Goal: Information Seeking & Learning: Learn about a topic

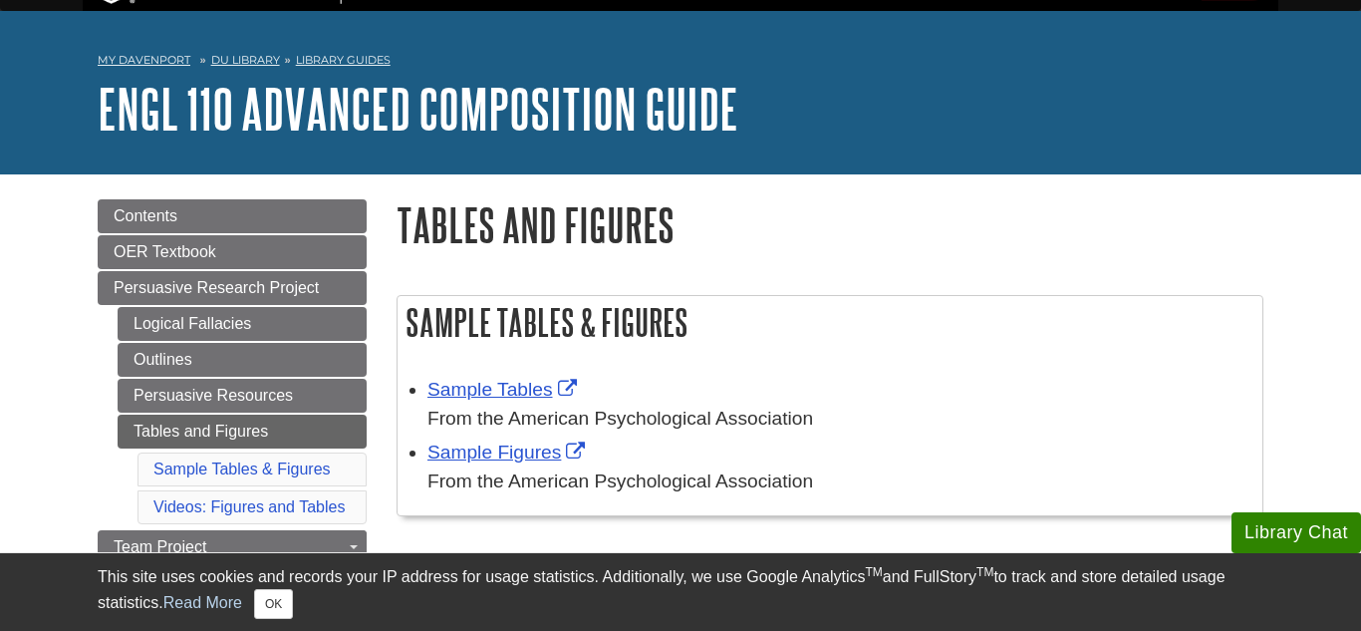
scroll to position [82, 0]
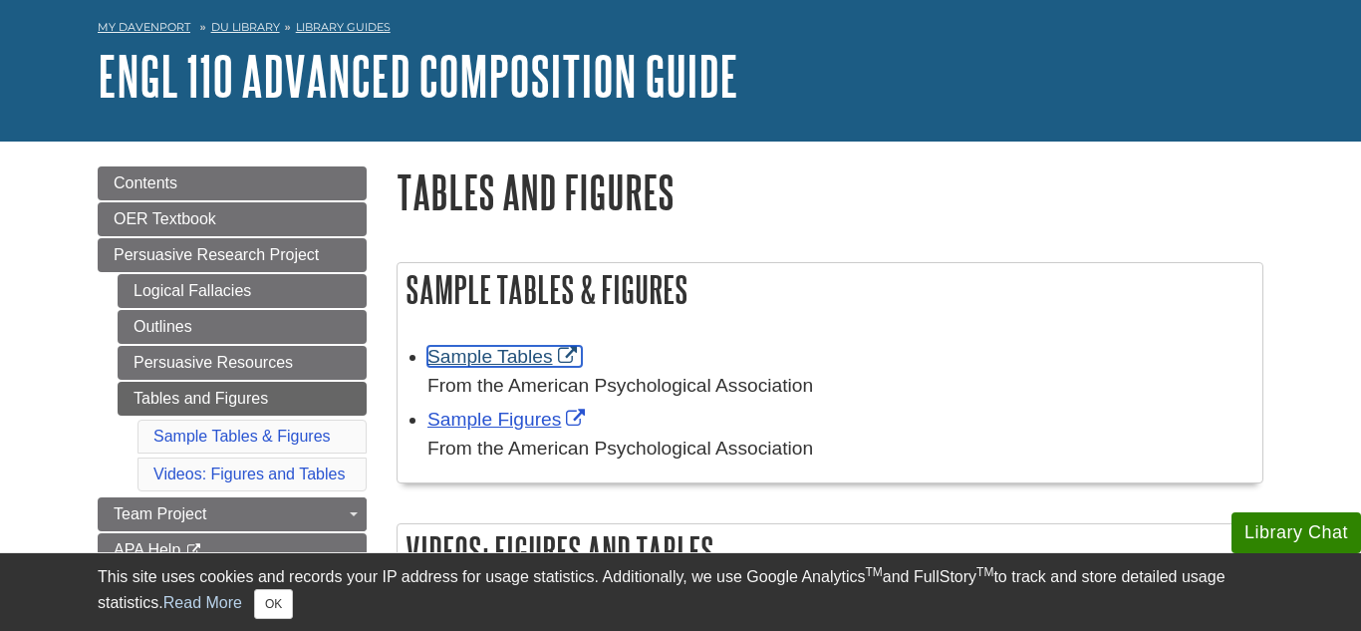
click at [512, 356] on link "Sample Tables" at bounding box center [505, 356] width 154 height 21
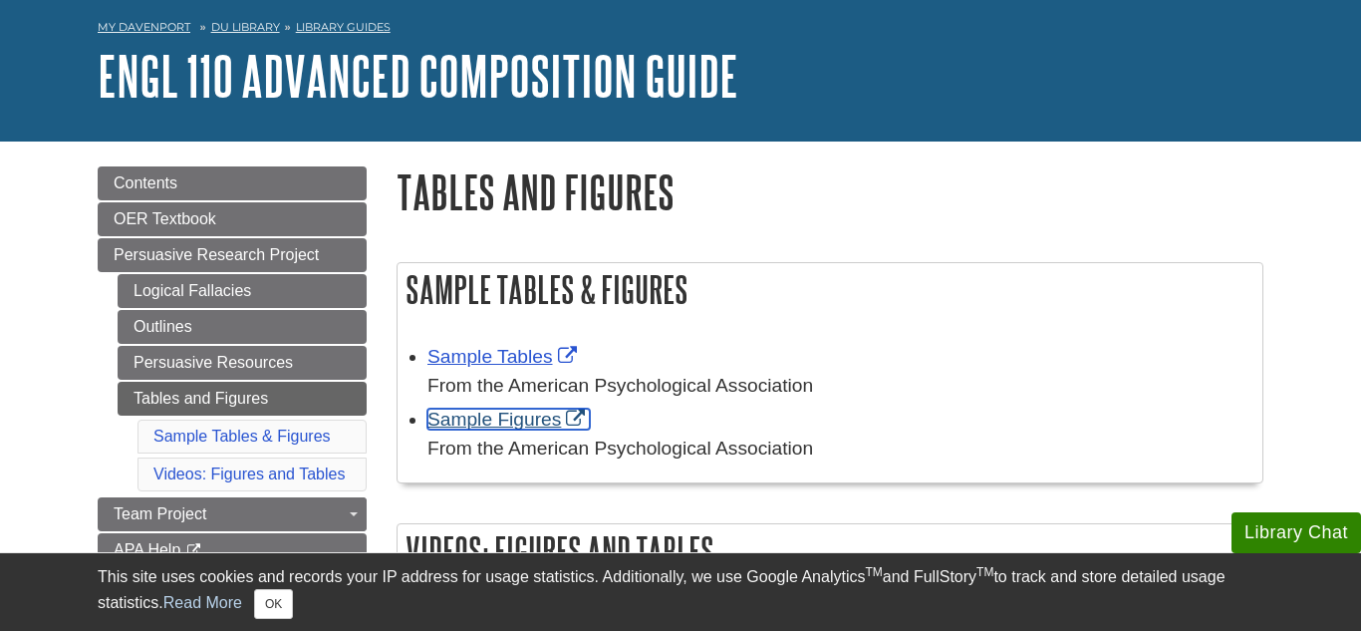
click at [498, 414] on link "Sample Figures" at bounding box center [509, 419] width 162 height 21
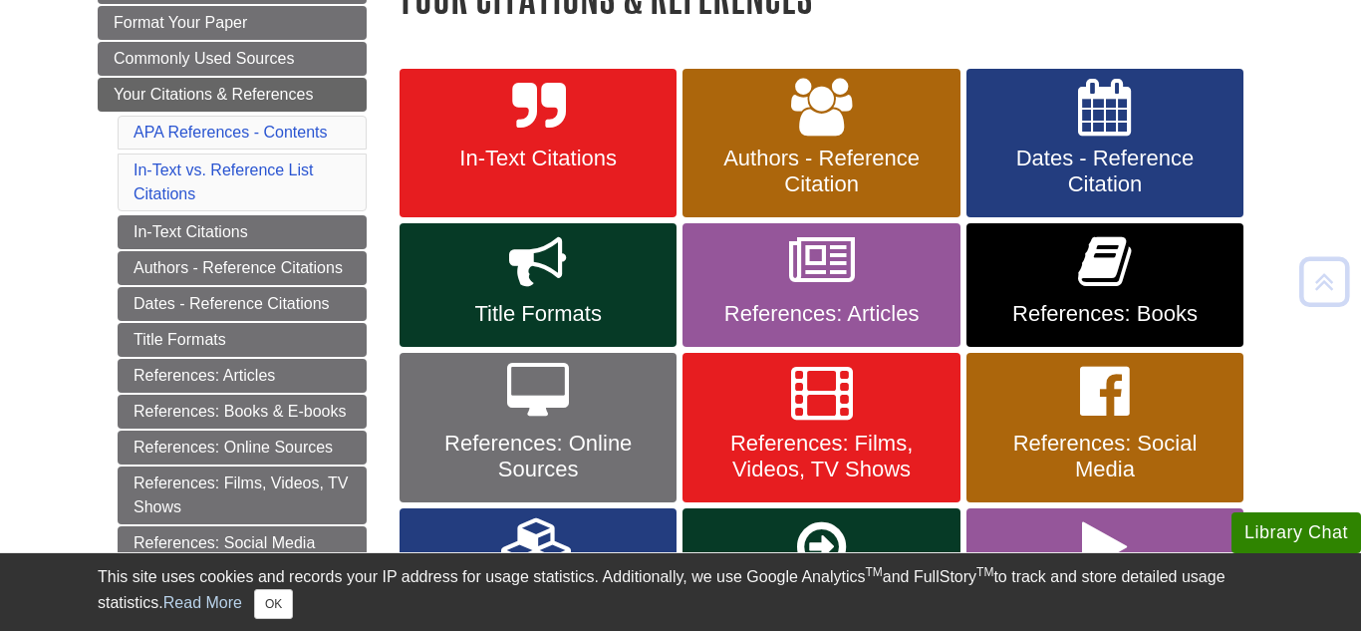
scroll to position [332, 0]
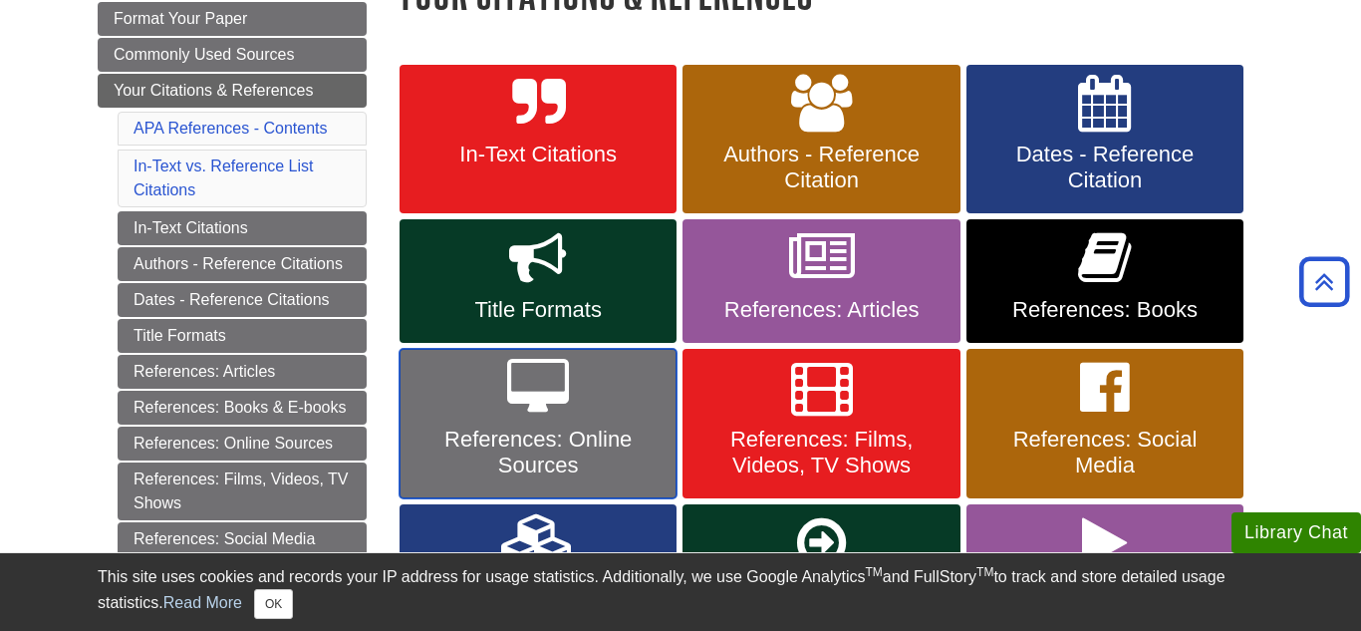
click at [593, 415] on link "References: Online Sources" at bounding box center [538, 423] width 277 height 149
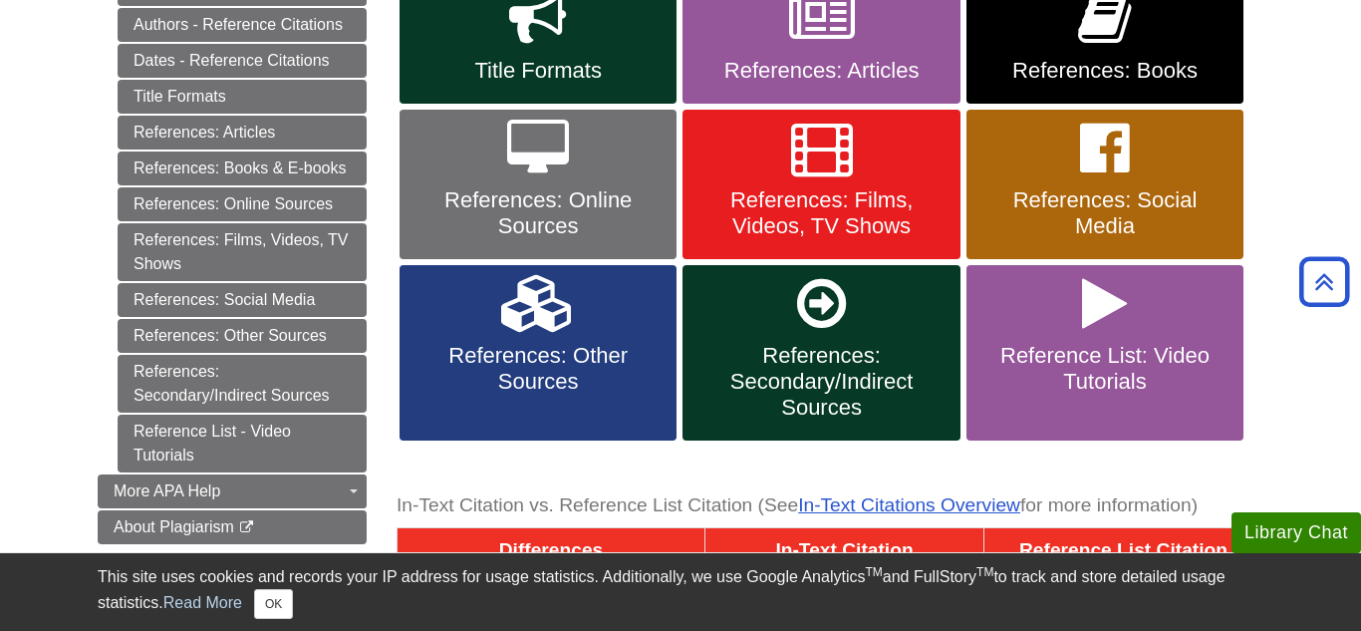
scroll to position [581, 0]
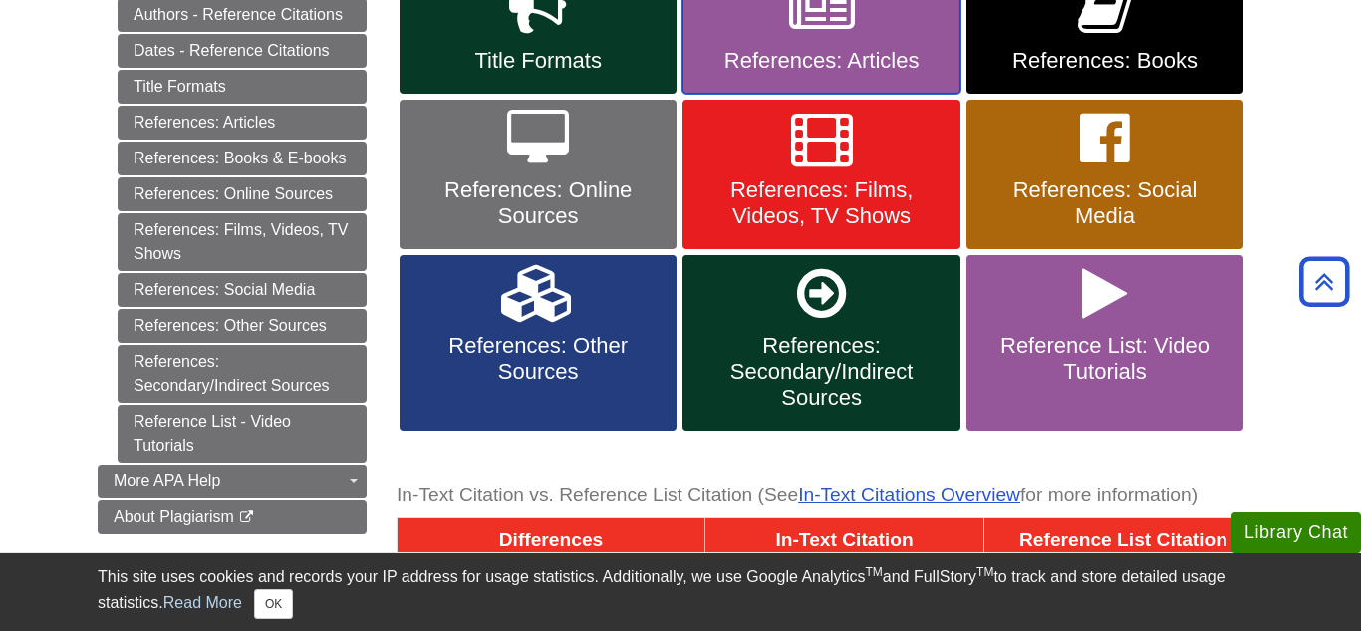
click at [830, 63] on span "References: Articles" at bounding box center [821, 61] width 247 height 26
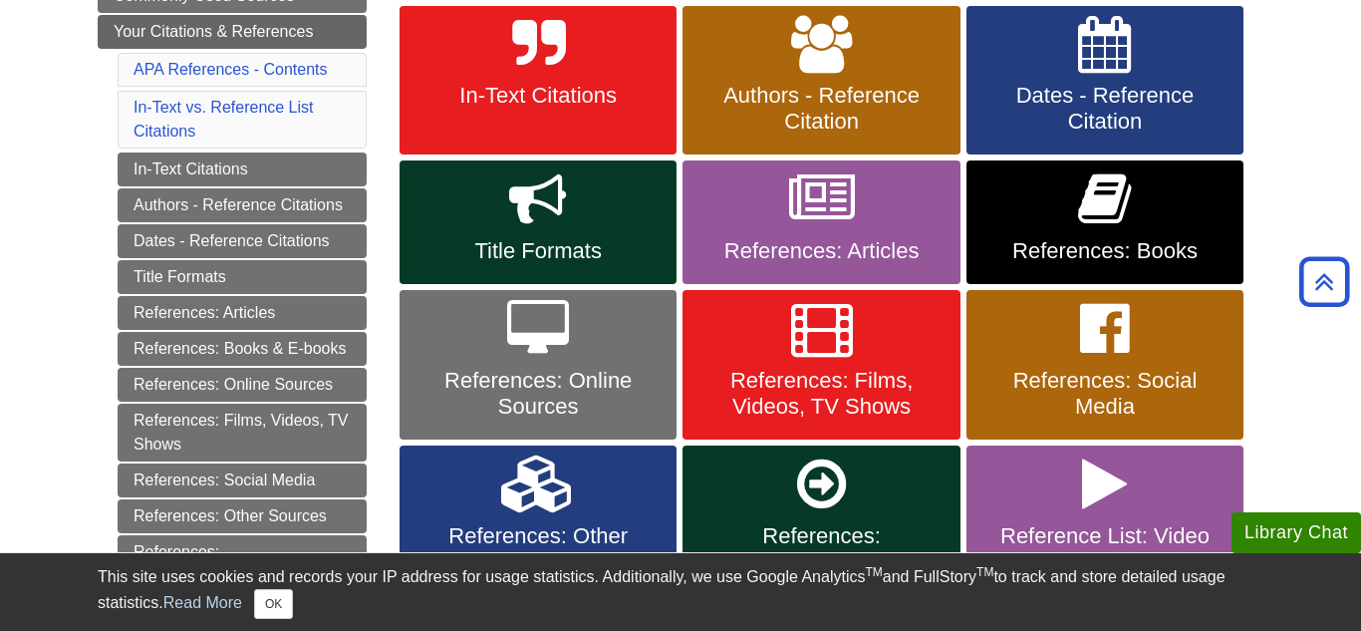
scroll to position [387, 0]
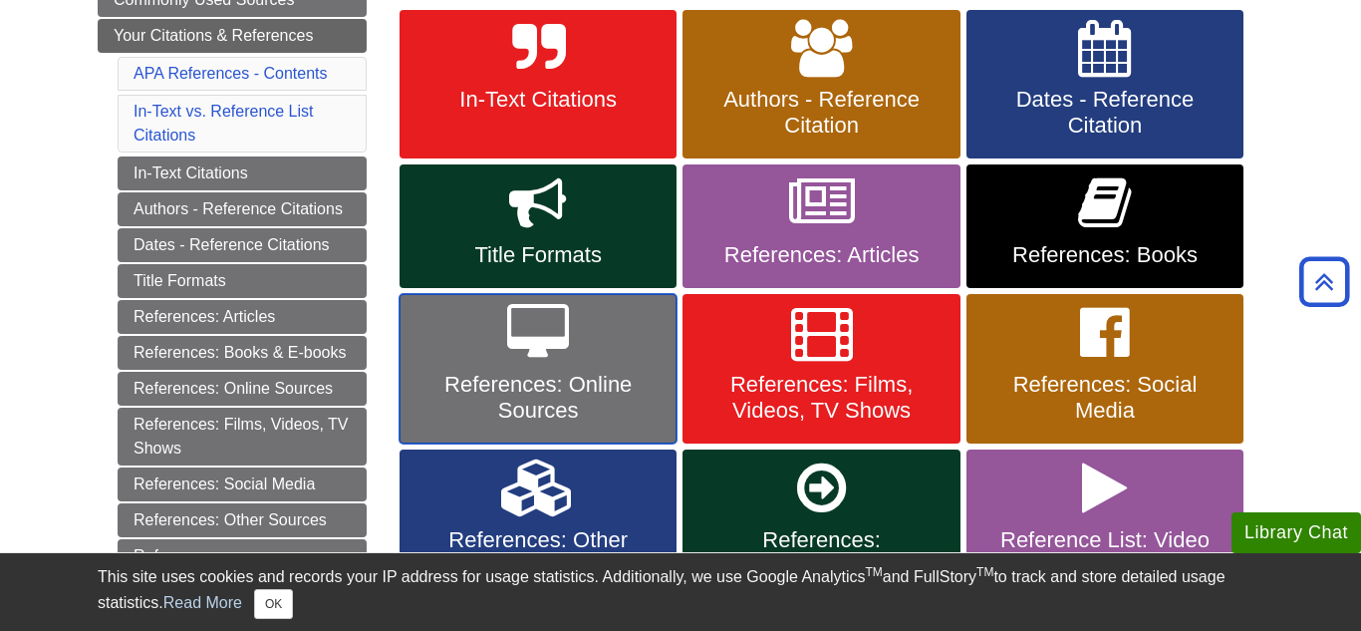
click at [538, 402] on span "References: Online Sources" at bounding box center [538, 398] width 247 height 52
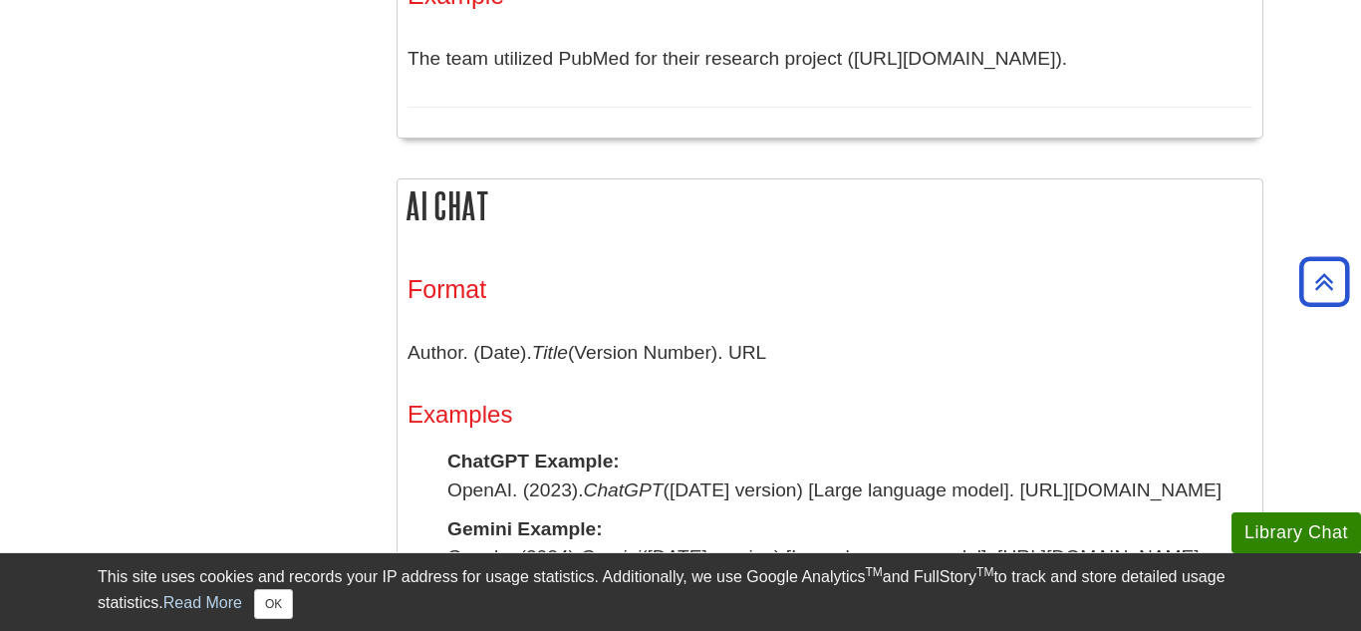
scroll to position [2932, 0]
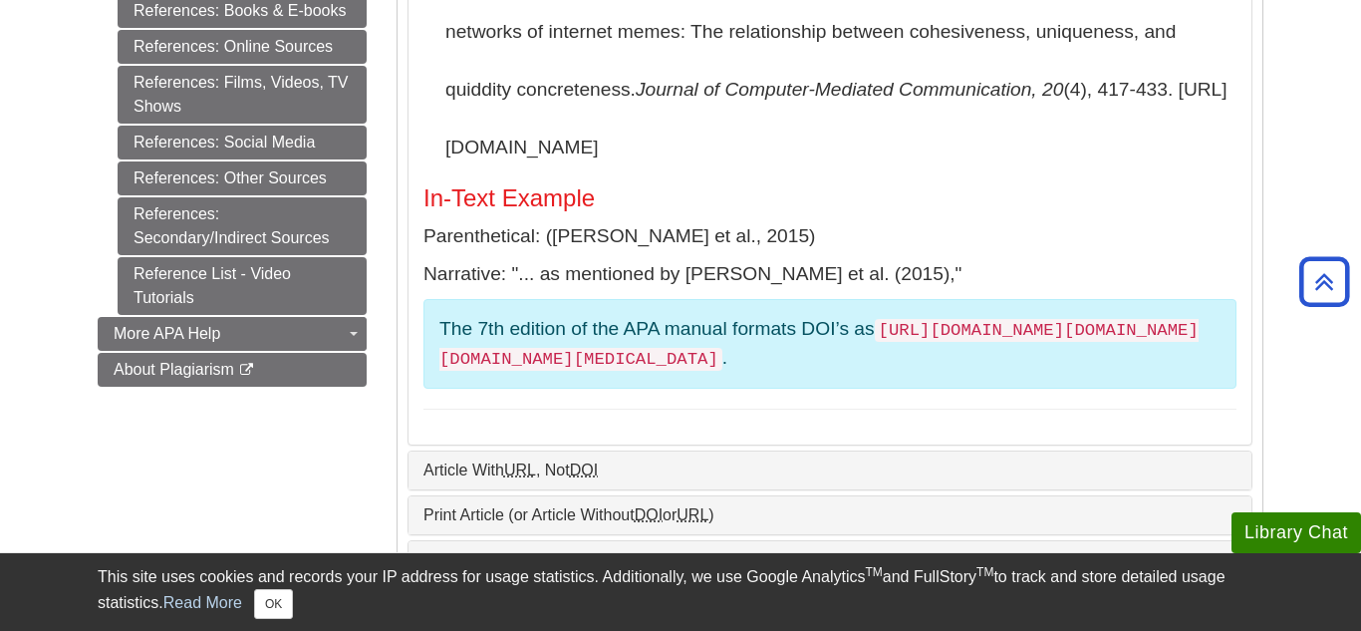
scroll to position [927, 0]
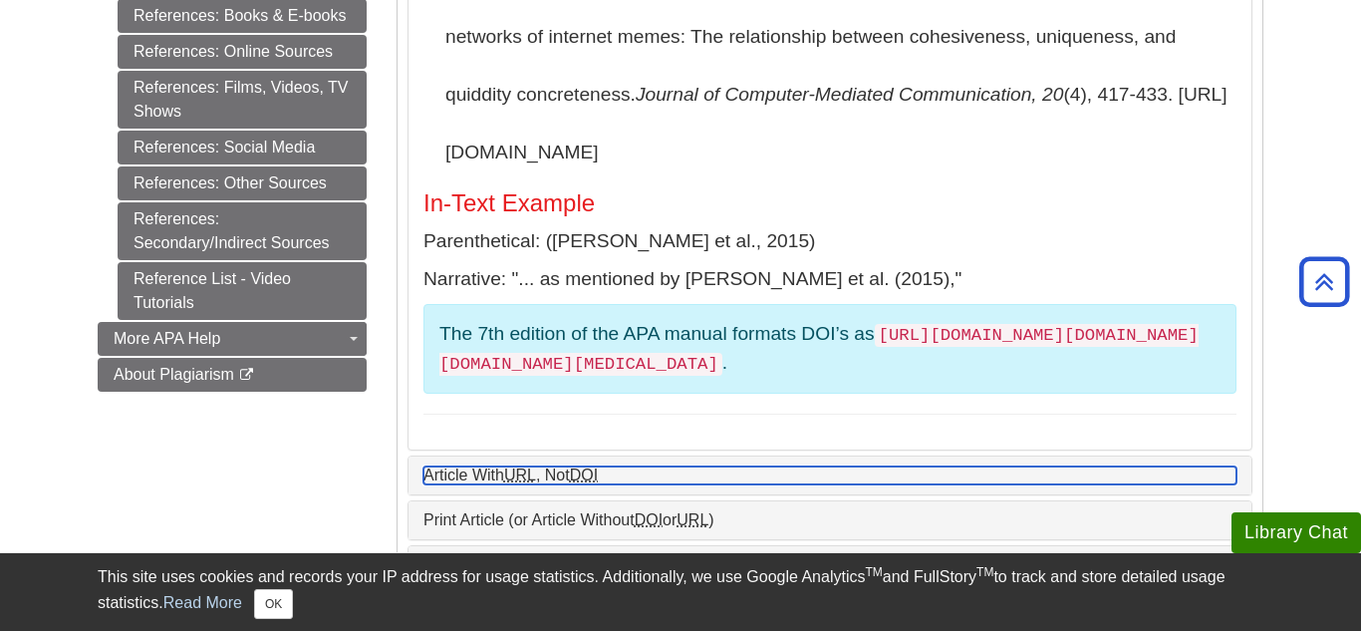
click at [633, 466] on link "Article With URL , Not DOI" at bounding box center [830, 475] width 813 height 18
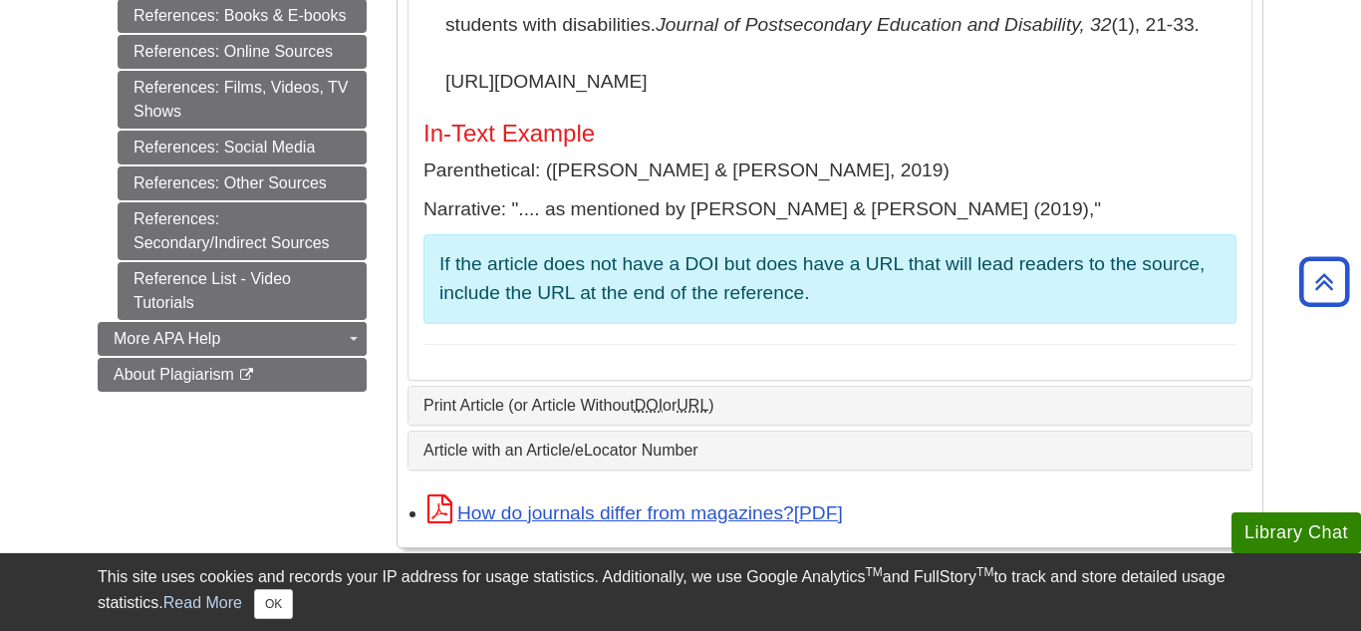
click at [728, 423] on div "Print Article (or Article Without DOI or URL )" at bounding box center [830, 406] width 843 height 38
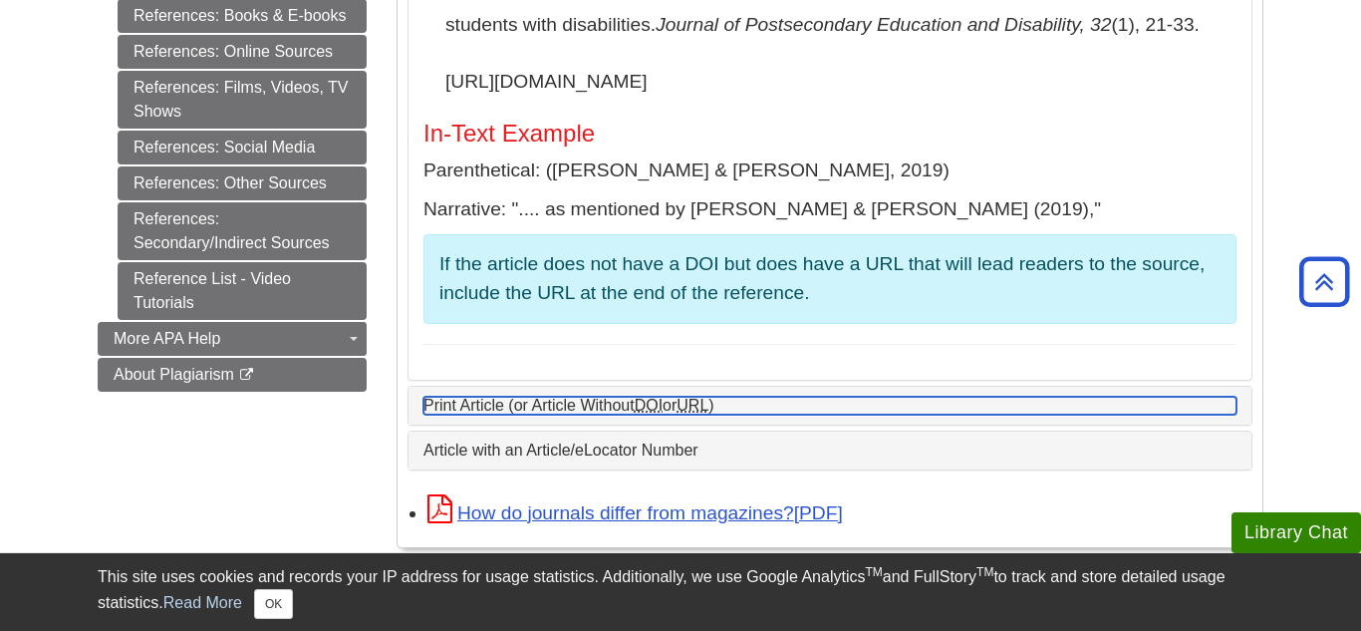
click at [832, 414] on link "Print Article (or Article Without DOI or URL )" at bounding box center [830, 406] width 813 height 18
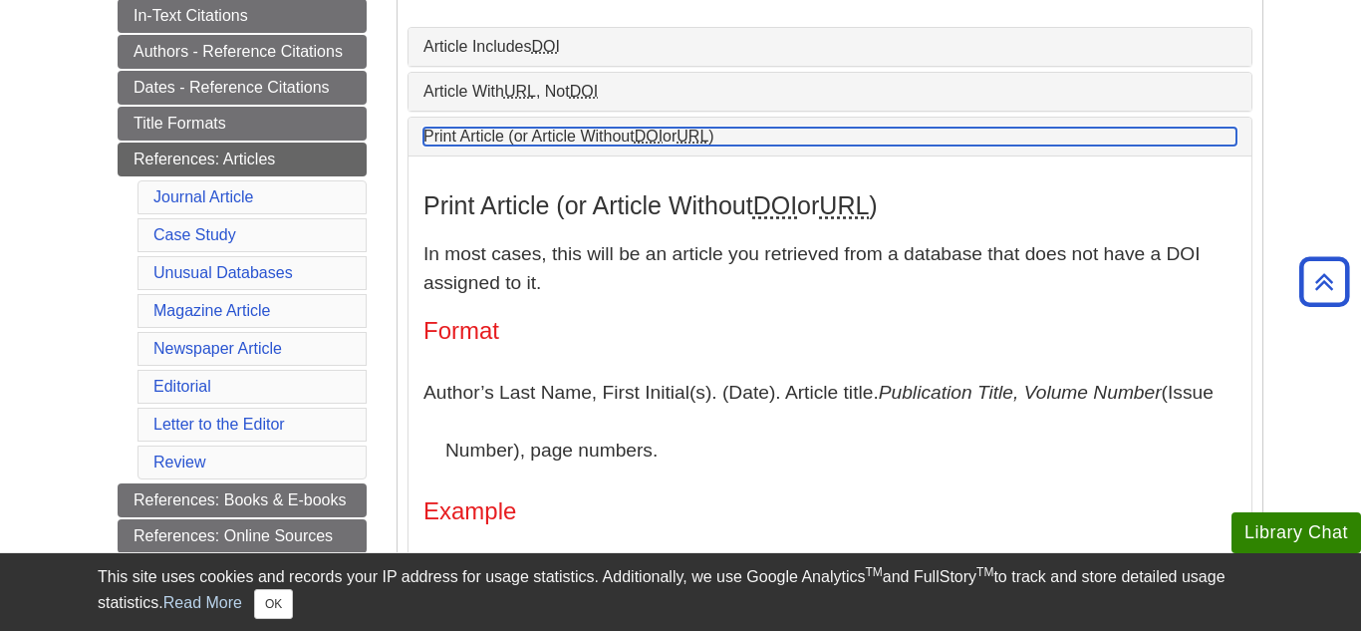
scroll to position [434, 0]
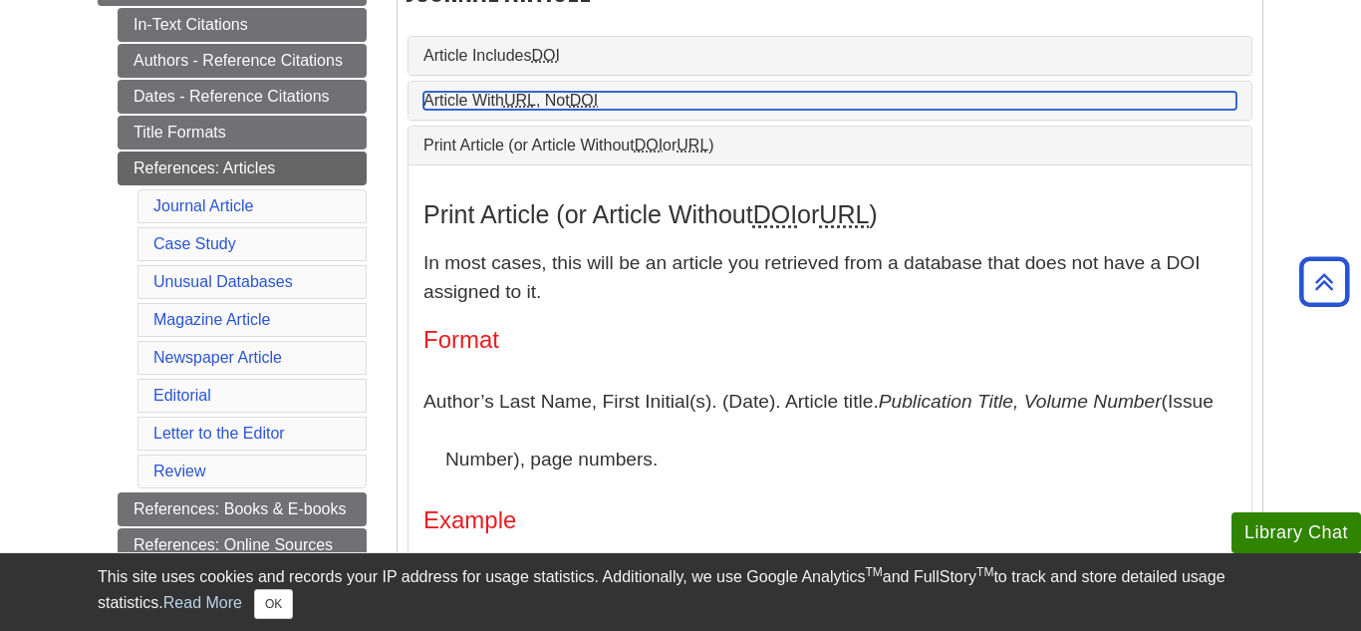
click at [732, 110] on link "Article With URL , Not DOI" at bounding box center [830, 101] width 813 height 18
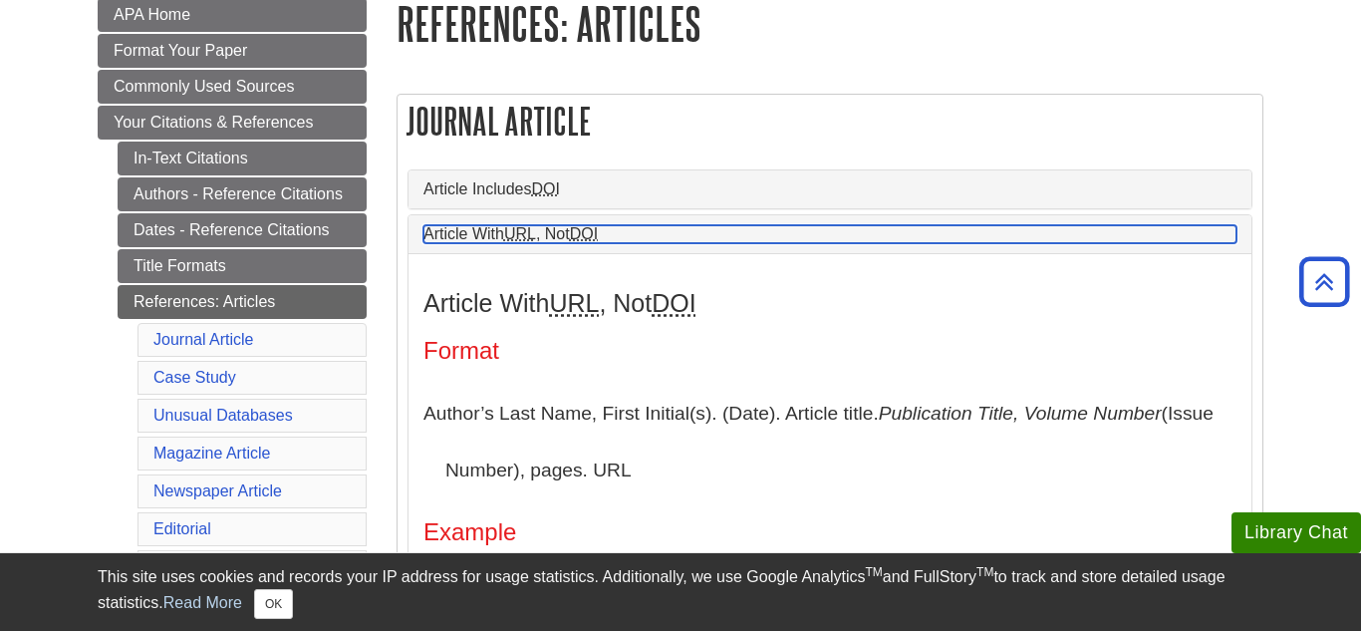
scroll to position [295, 0]
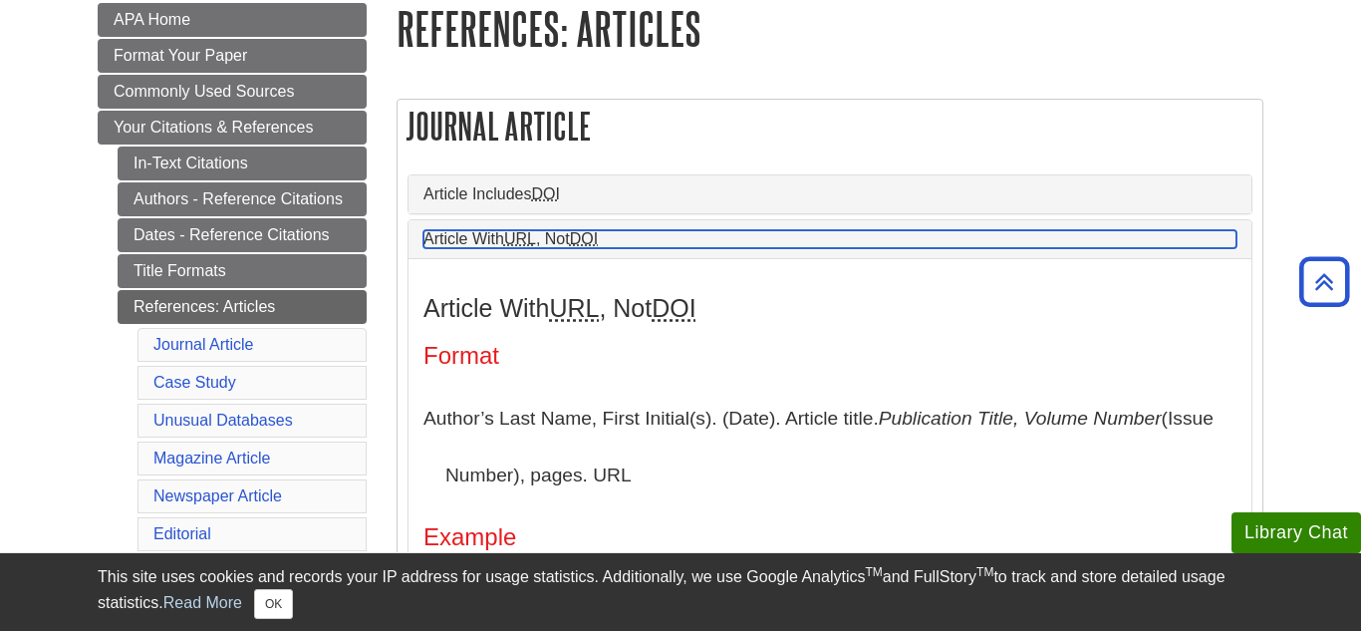
click at [649, 248] on link "Article With URL , Not DOI" at bounding box center [830, 239] width 813 height 18
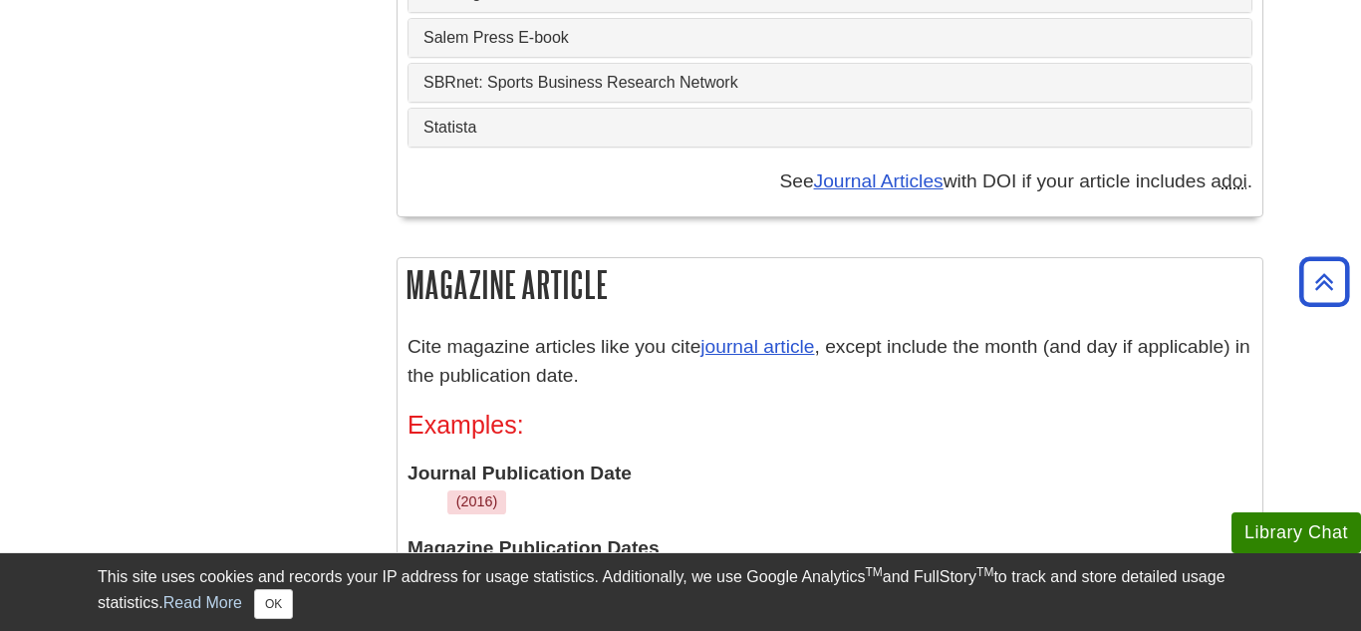
scroll to position [1440, 0]
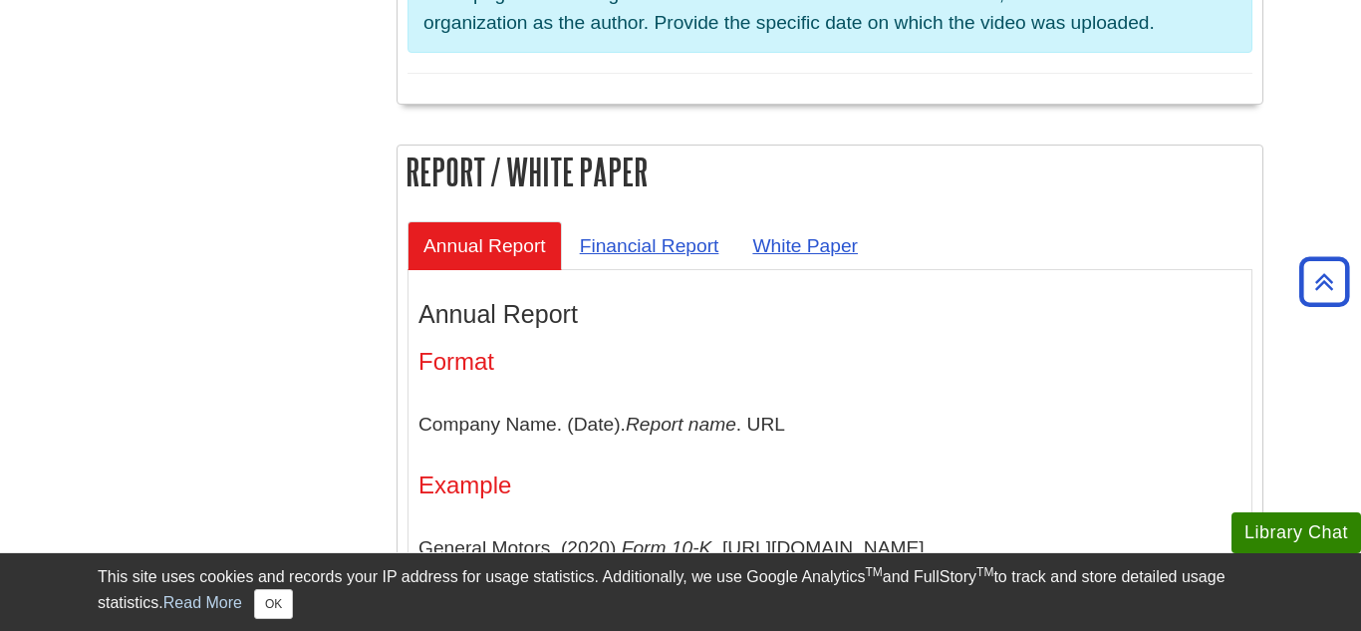
scroll to position [6059, 0]
